Goal: Transaction & Acquisition: Purchase product/service

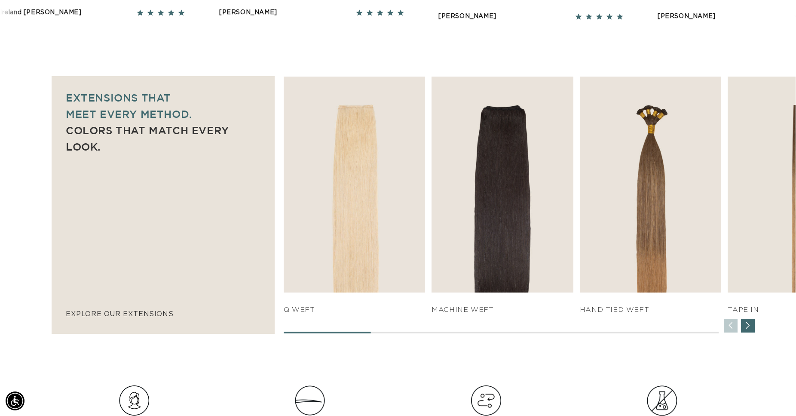
click at [749, 328] on div "Next slide" at bounding box center [748, 326] width 14 height 14
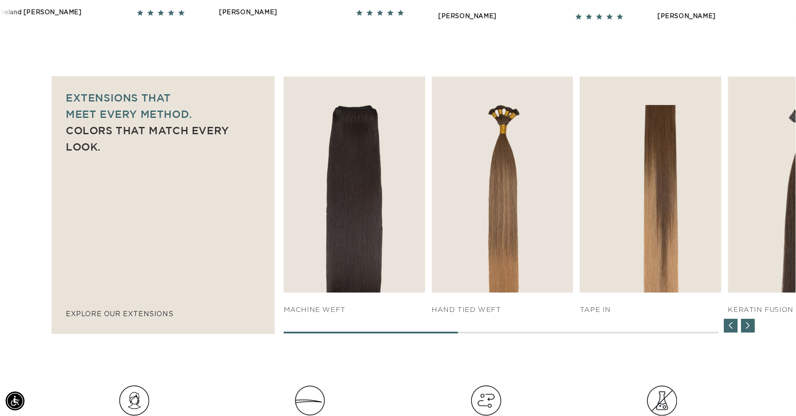
click at [749, 328] on div "Next slide" at bounding box center [748, 326] width 14 height 14
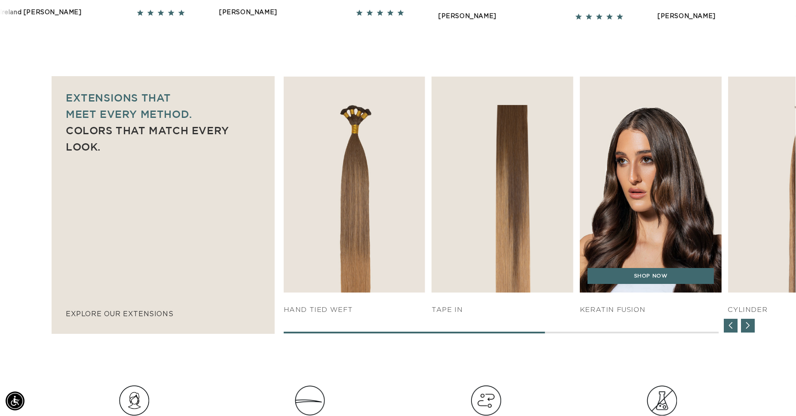
click at [670, 267] on img "5 / 7" at bounding box center [651, 184] width 149 height 227
click at [645, 277] on link "SHOP NOW" at bounding box center [651, 276] width 126 height 16
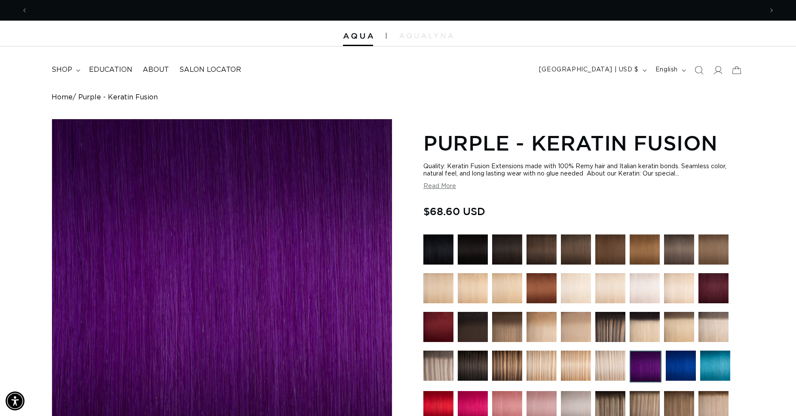
scroll to position [0, 1471]
click at [446, 187] on button "Read More" at bounding box center [440, 186] width 33 height 7
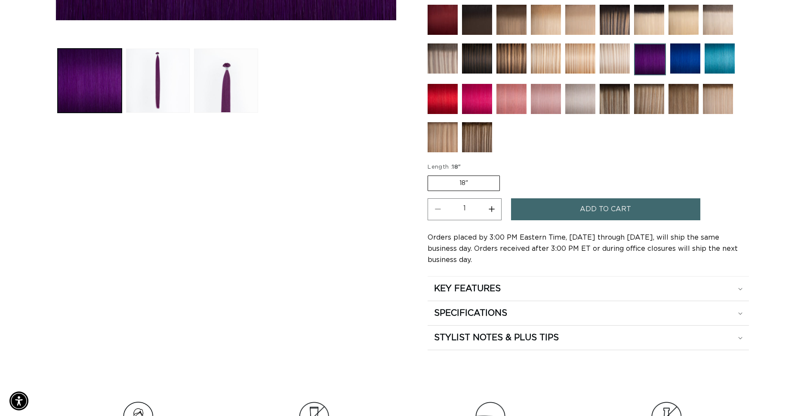
scroll to position [0, 735]
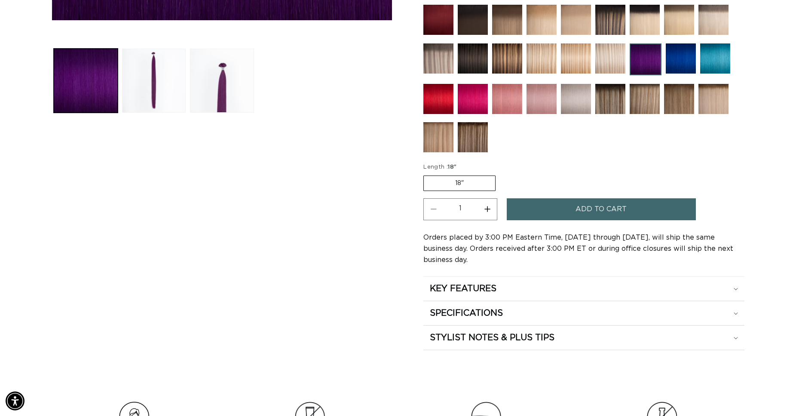
click at [488, 206] on button "Increase quantity for Purple - Keratin Fusion" at bounding box center [487, 209] width 19 height 22
type input "2"
click at [572, 206] on button "Add to cart" at bounding box center [601, 209] width 189 height 22
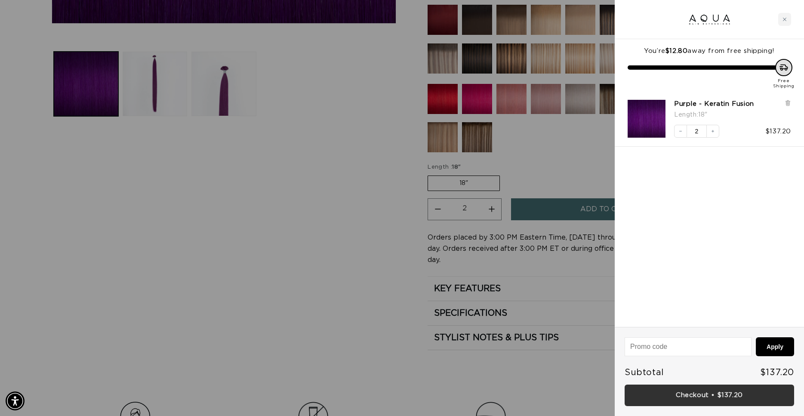
scroll to position [0, 0]
click at [692, 395] on link "Checkout • $137.20" at bounding box center [708, 395] width 169 height 22
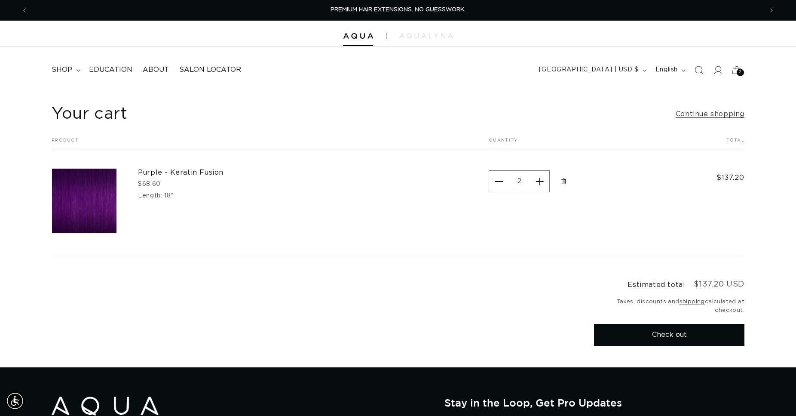
click at [656, 330] on button "Check out" at bounding box center [669, 335] width 151 height 22
